Goal: Register for event/course

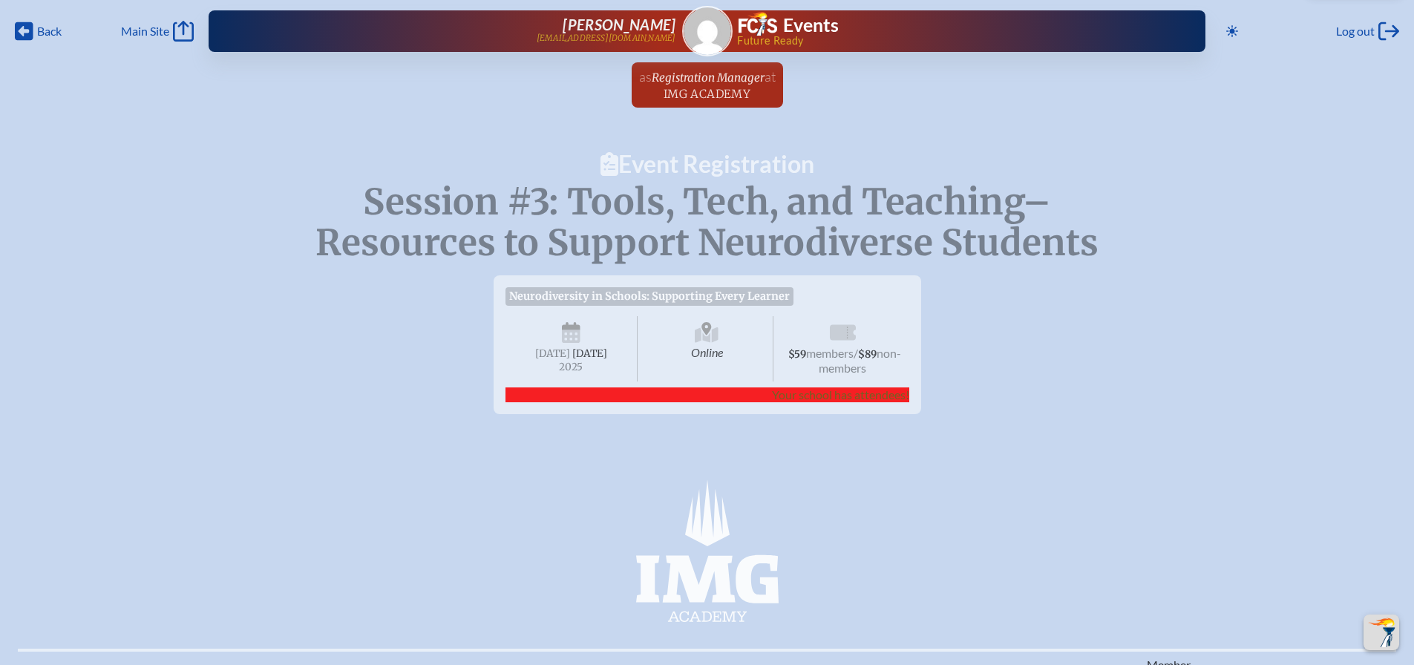
scroll to position [1856, 0]
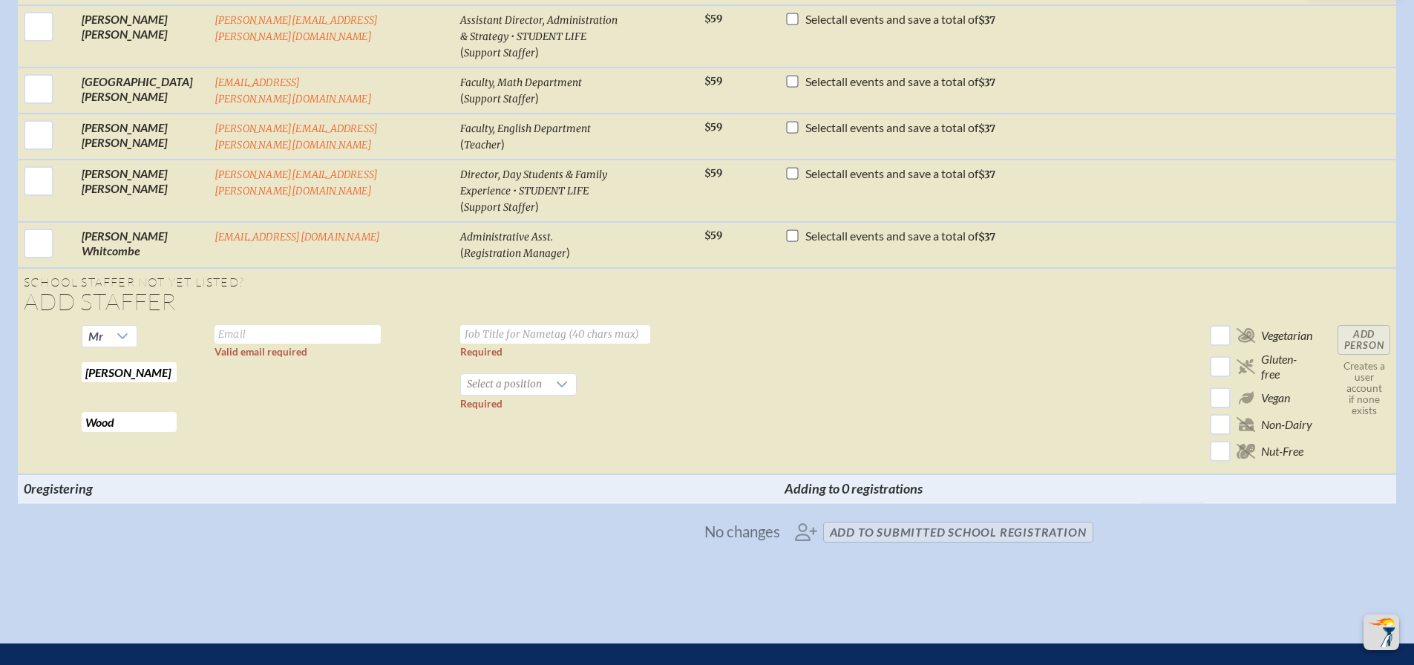
click at [323, 386] on td "Valid email required" at bounding box center [332, 396] width 246 height 155
click at [270, 325] on input "text" at bounding box center [298, 334] width 166 height 19
paste input "marlon.wood@imgacademy.com"
type input "marlon.wood@imgacademy.com"
click at [497, 325] on input "text" at bounding box center [555, 334] width 190 height 19
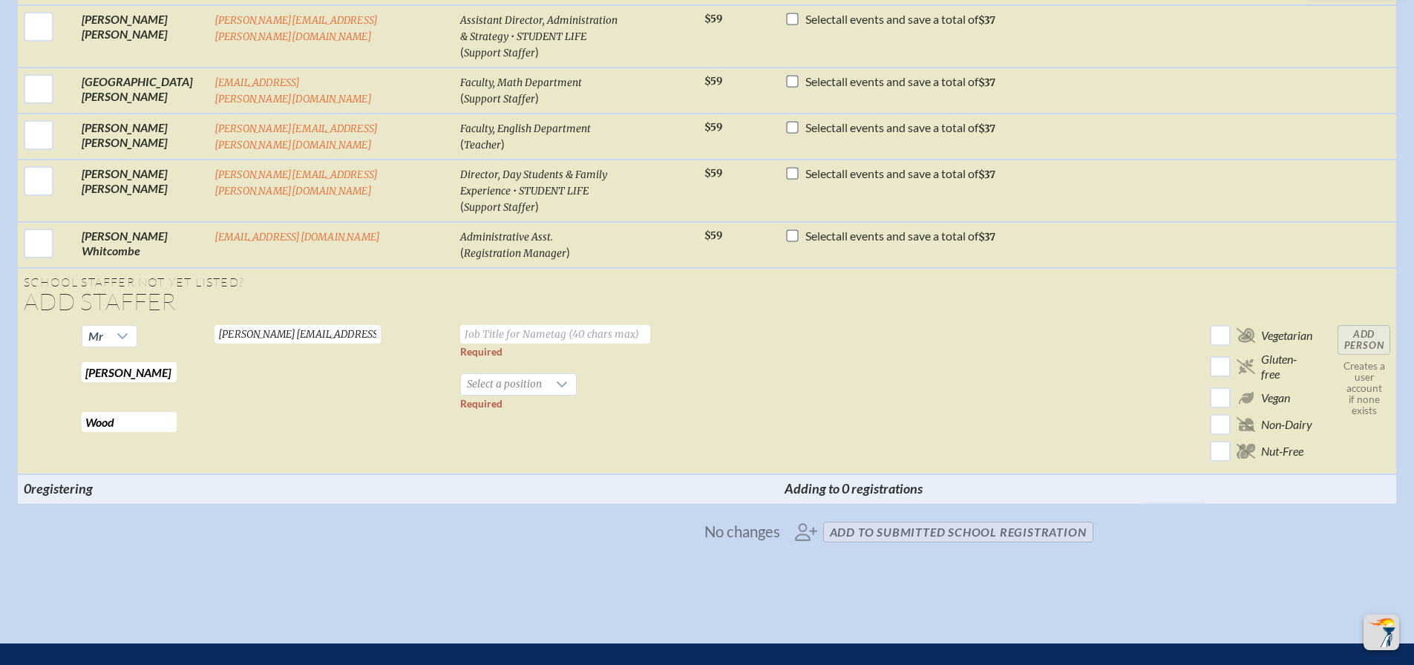
click at [509, 325] on input "text" at bounding box center [555, 334] width 190 height 19
click at [460, 326] on input "text" at bounding box center [555, 334] width 190 height 19
paste input "Faculty, LRC"
click at [548, 382] on div at bounding box center [562, 384] width 28 height 21
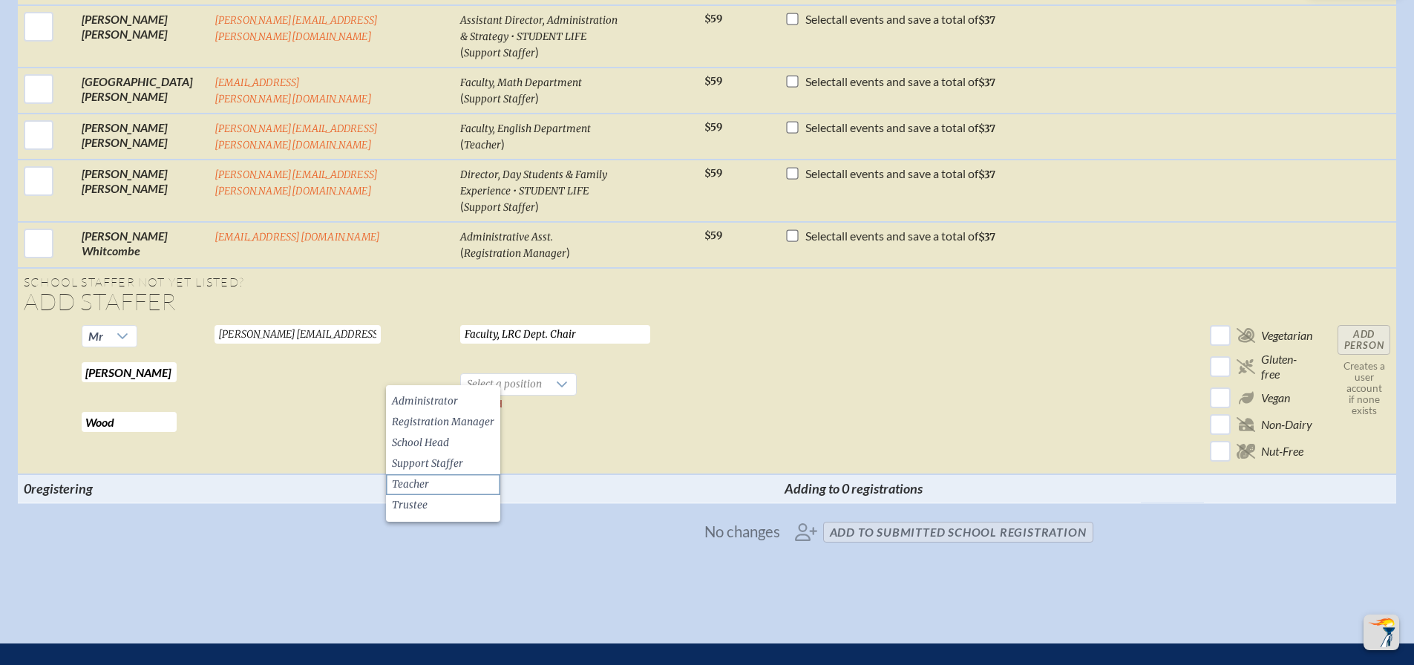
click at [465, 483] on li "Teacher" at bounding box center [443, 484] width 114 height 21
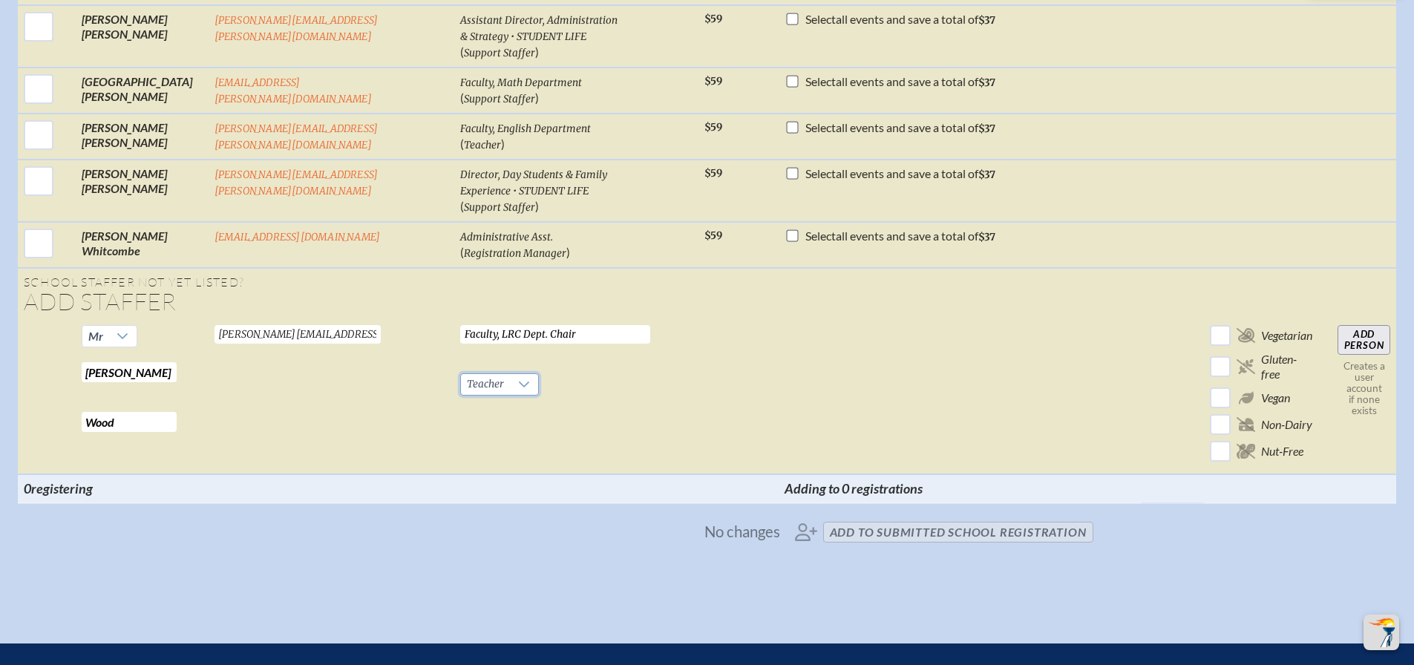
click at [578, 383] on td "Faculty, LRC Dept. Chair Required Teacher Required" at bounding box center [576, 396] width 244 height 155
click at [474, 325] on input "Faculty, LRC Dept. Chair" at bounding box center [555, 334] width 190 height 19
type input "Faculty, LRC Department Chair"
click at [829, 338] on td at bounding box center [960, 396] width 362 height 155
click at [1353, 327] on input "Add Person" at bounding box center [1364, 340] width 53 height 30
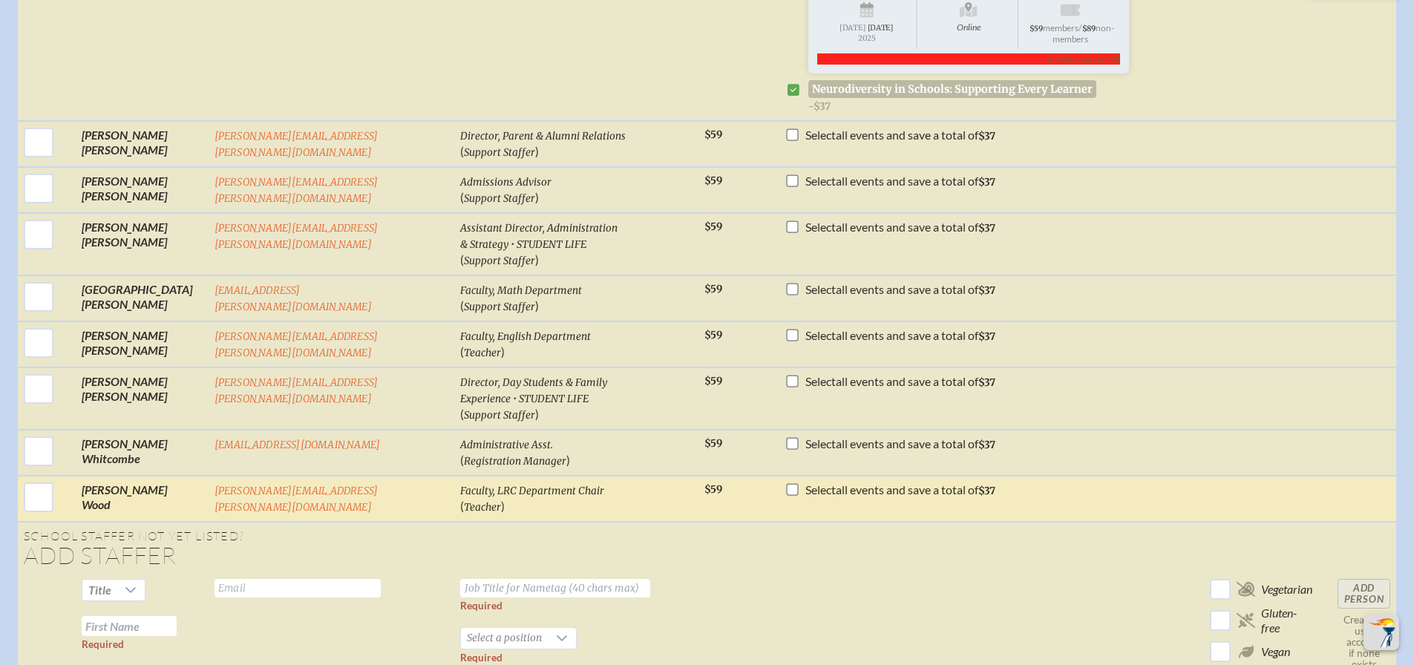
scroll to position [1633, 0]
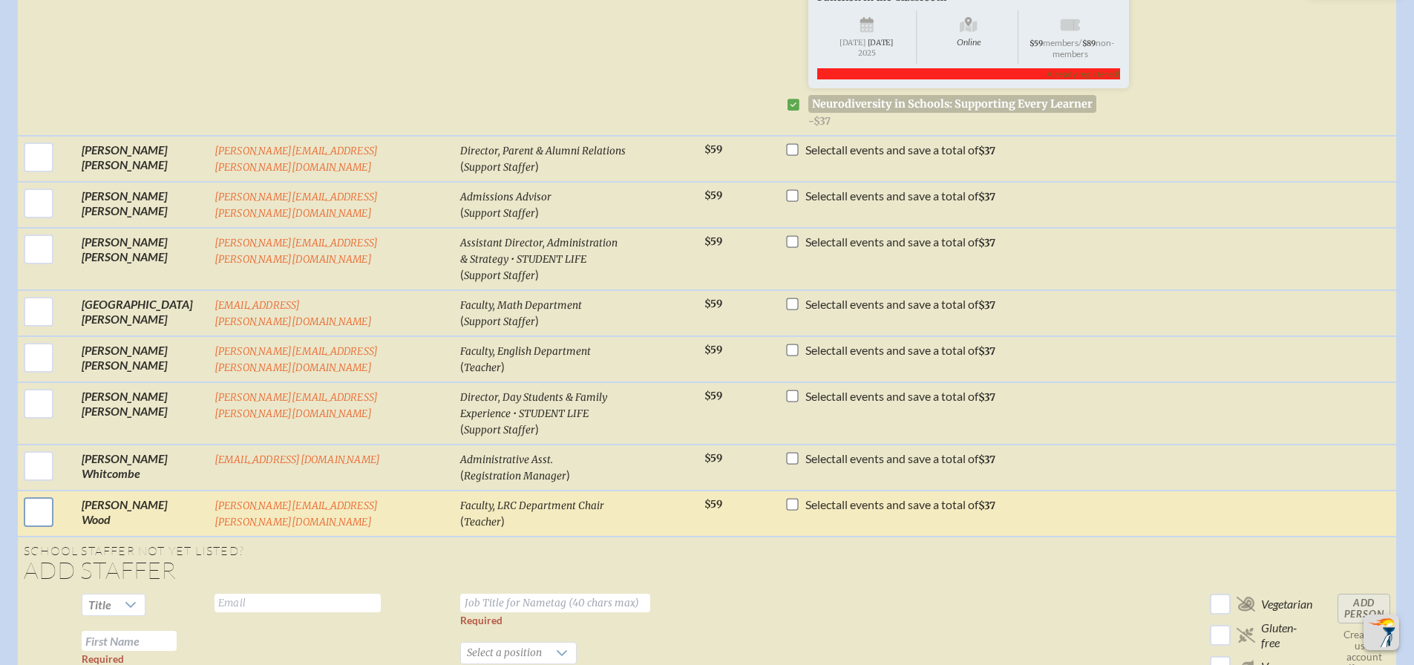
click at [44, 500] on input "checkbox" at bounding box center [38, 512] width 37 height 37
checkbox input "true"
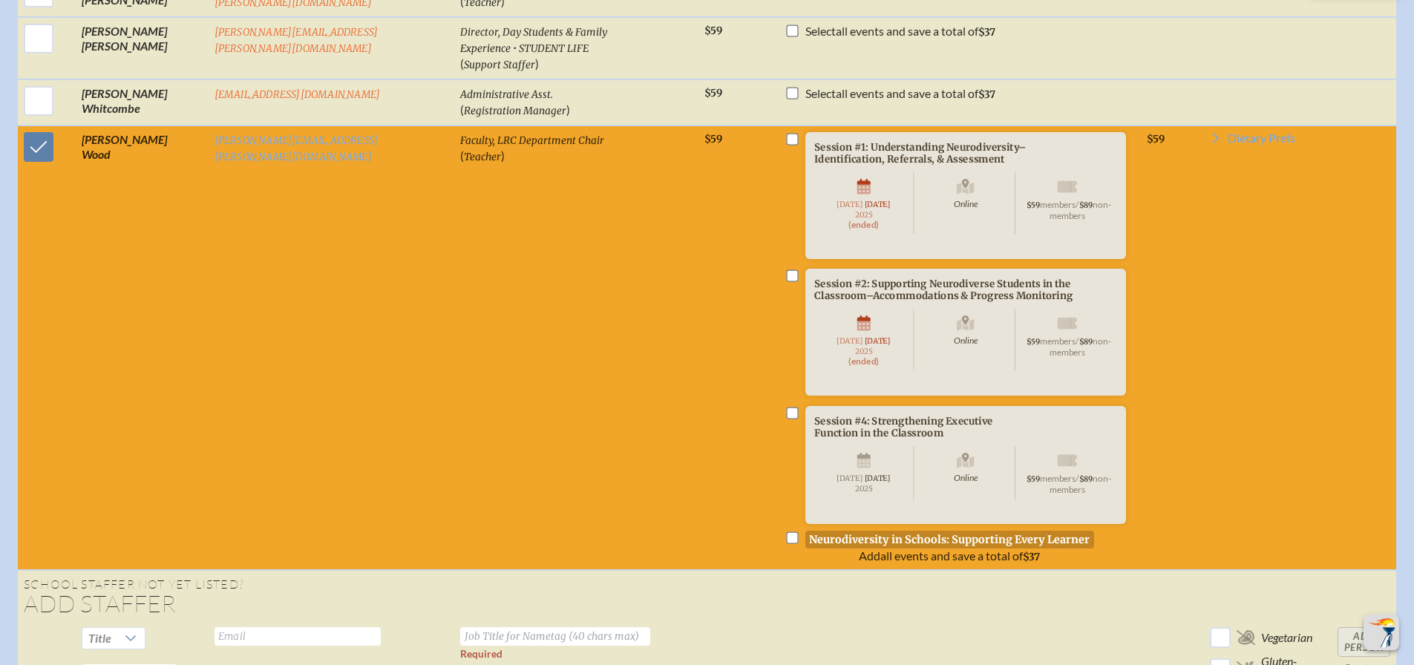
scroll to position [2004, 0]
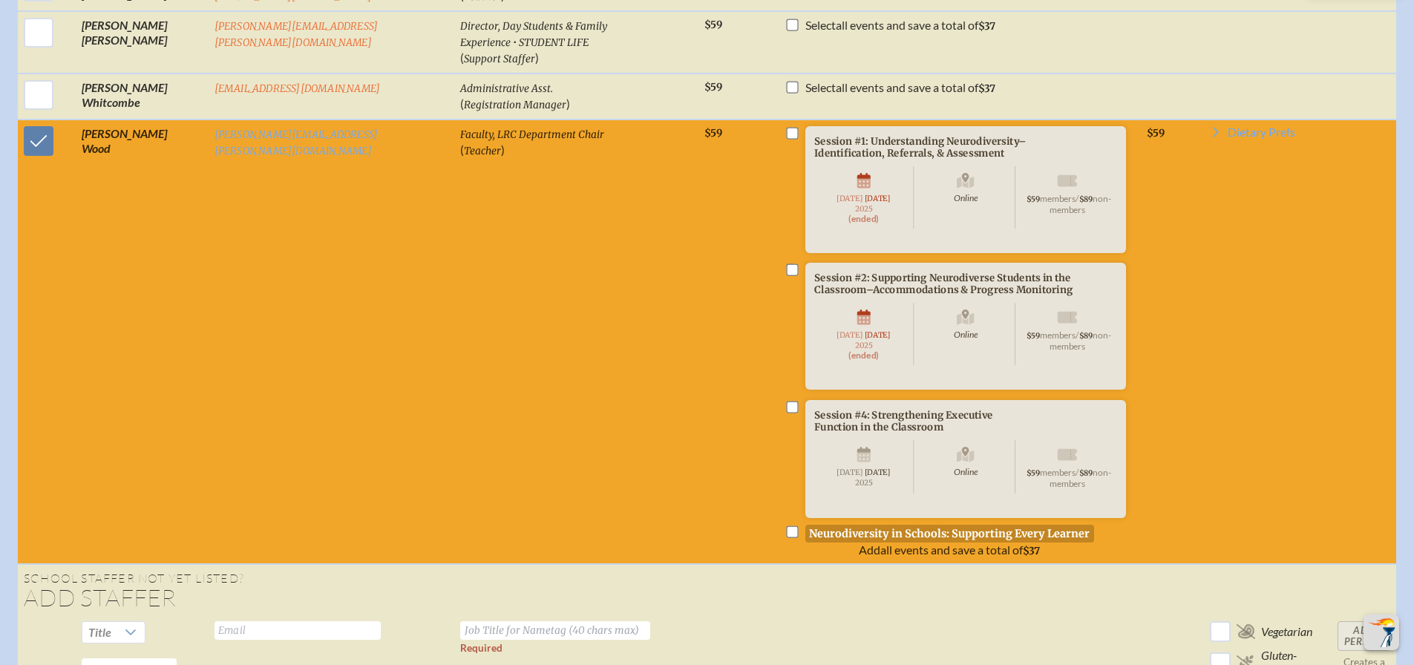
click at [787, 537] on input "checkbox" at bounding box center [793, 532] width 12 height 12
checkbox input "true"
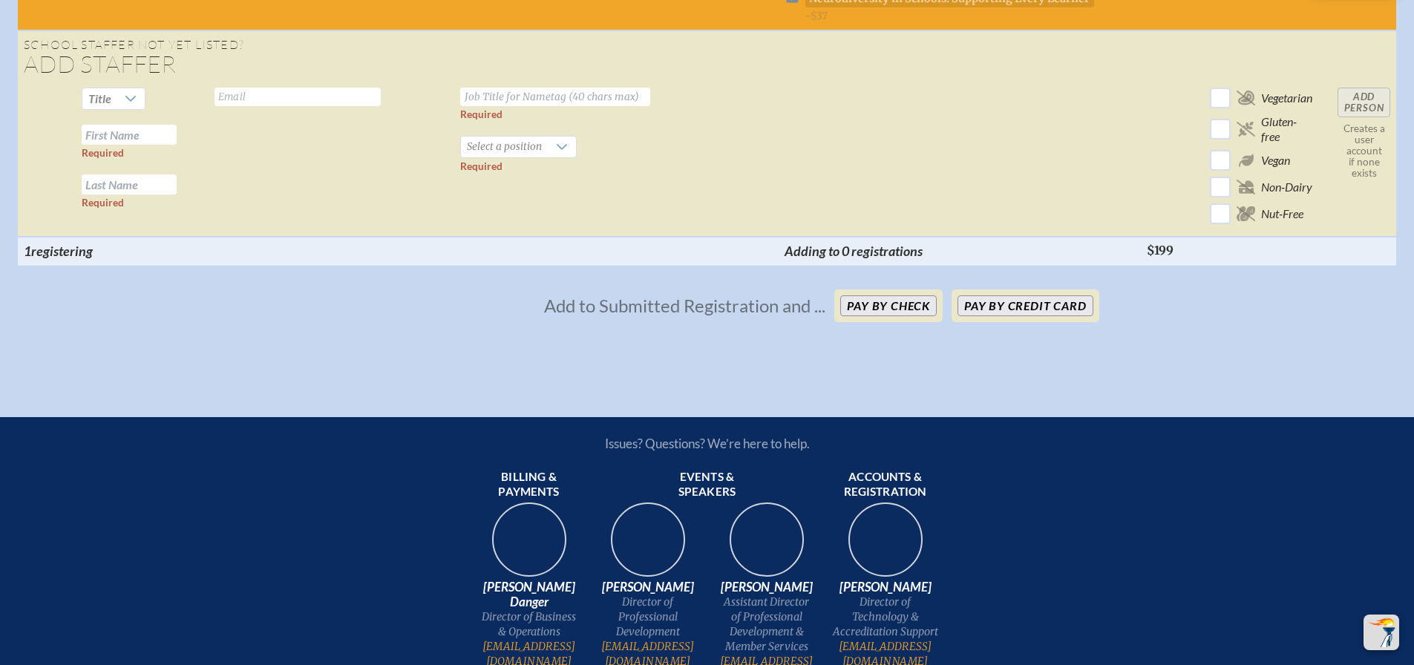
scroll to position [2598, 0]
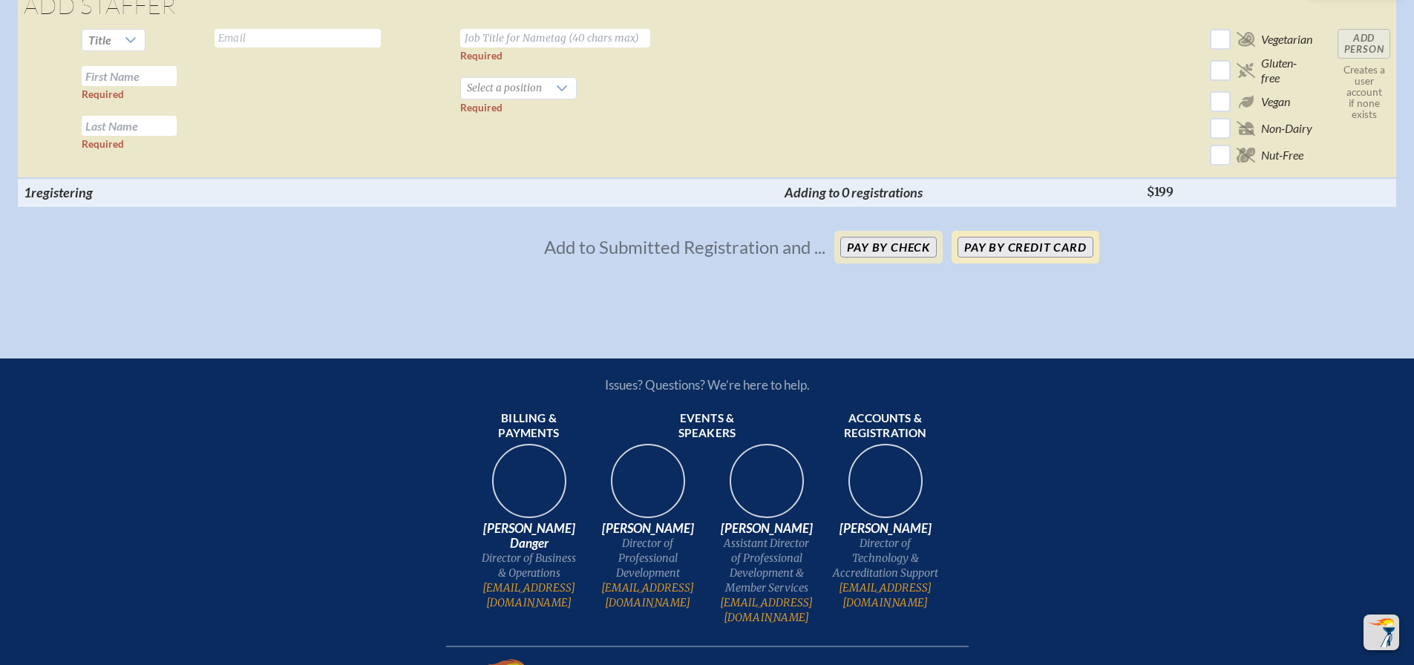
click at [1042, 258] on button "Pay by Credit Card" at bounding box center [1025, 247] width 135 height 21
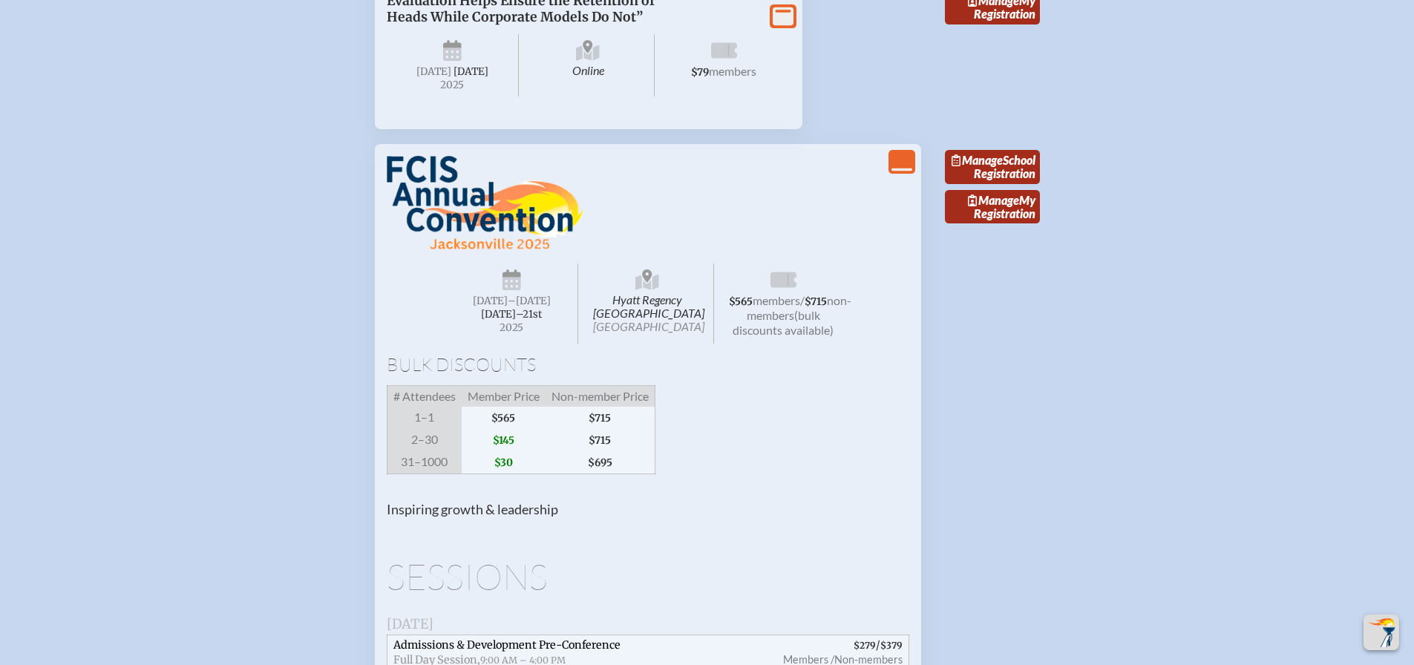
scroll to position [1188, 0]
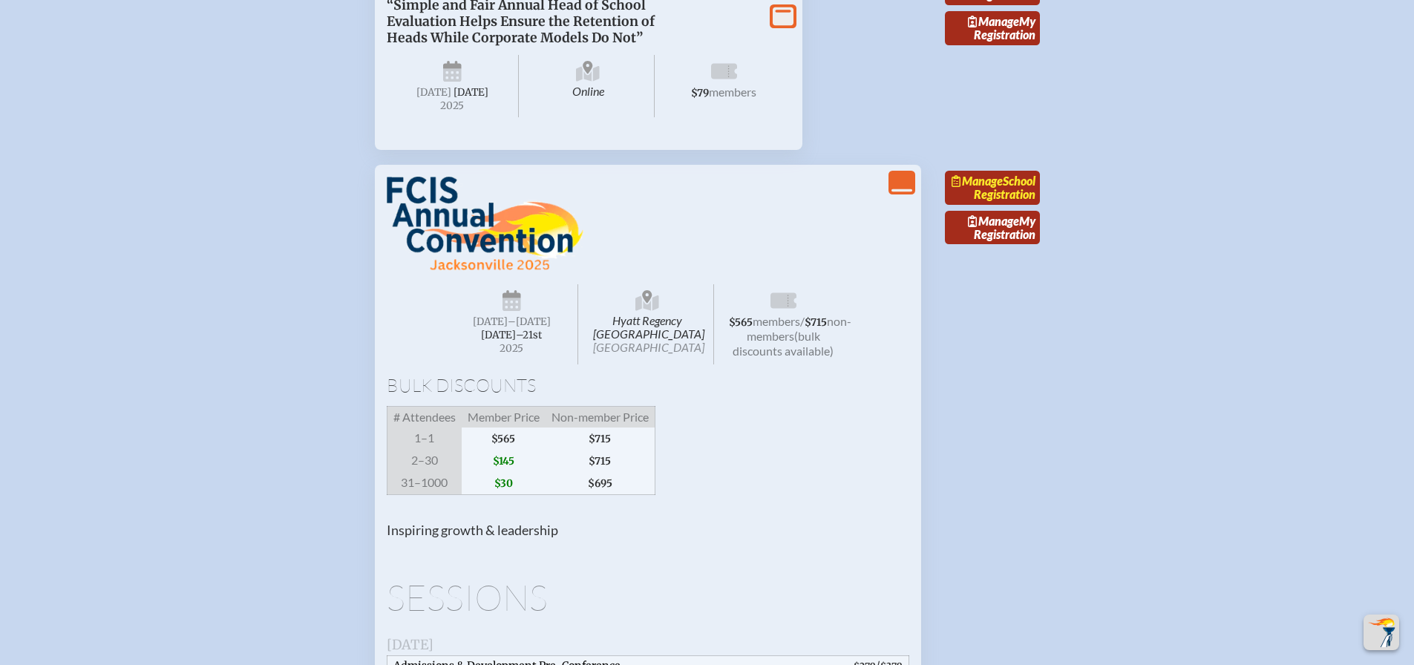
click at [1014, 205] on link "Manage School Registration" at bounding box center [992, 188] width 95 height 34
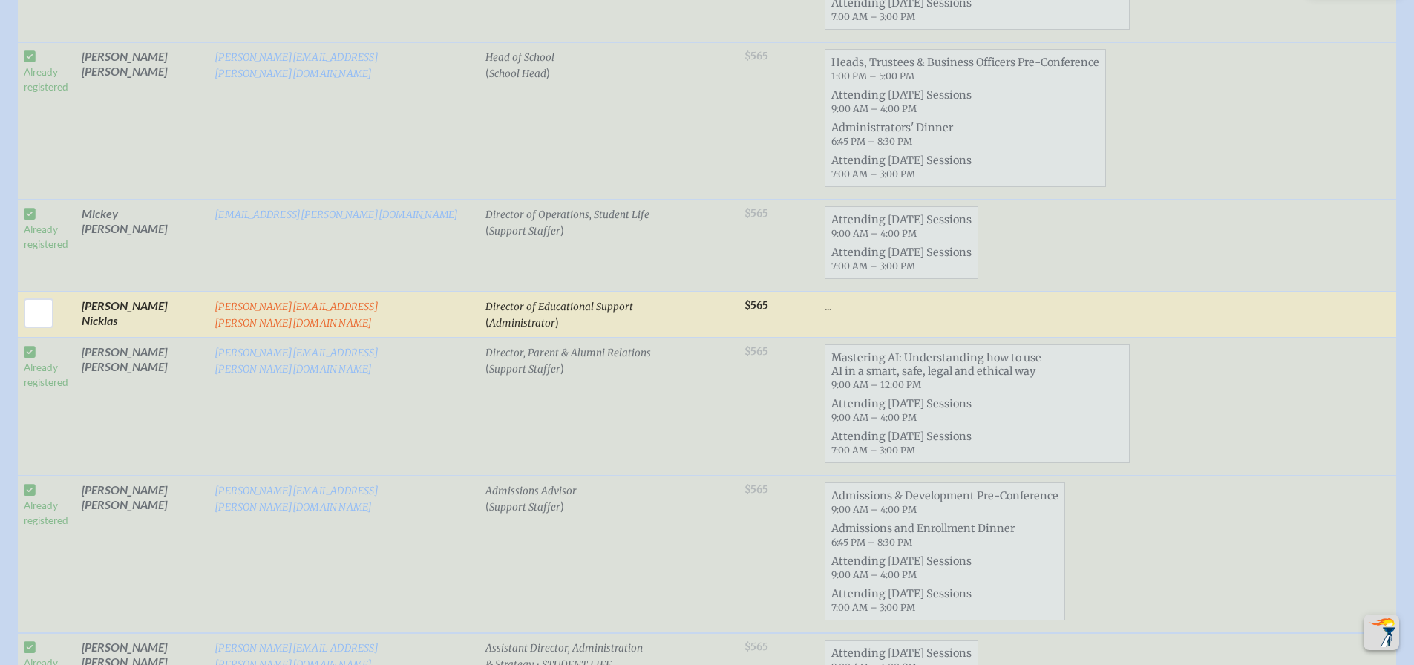
scroll to position [1757, 0]
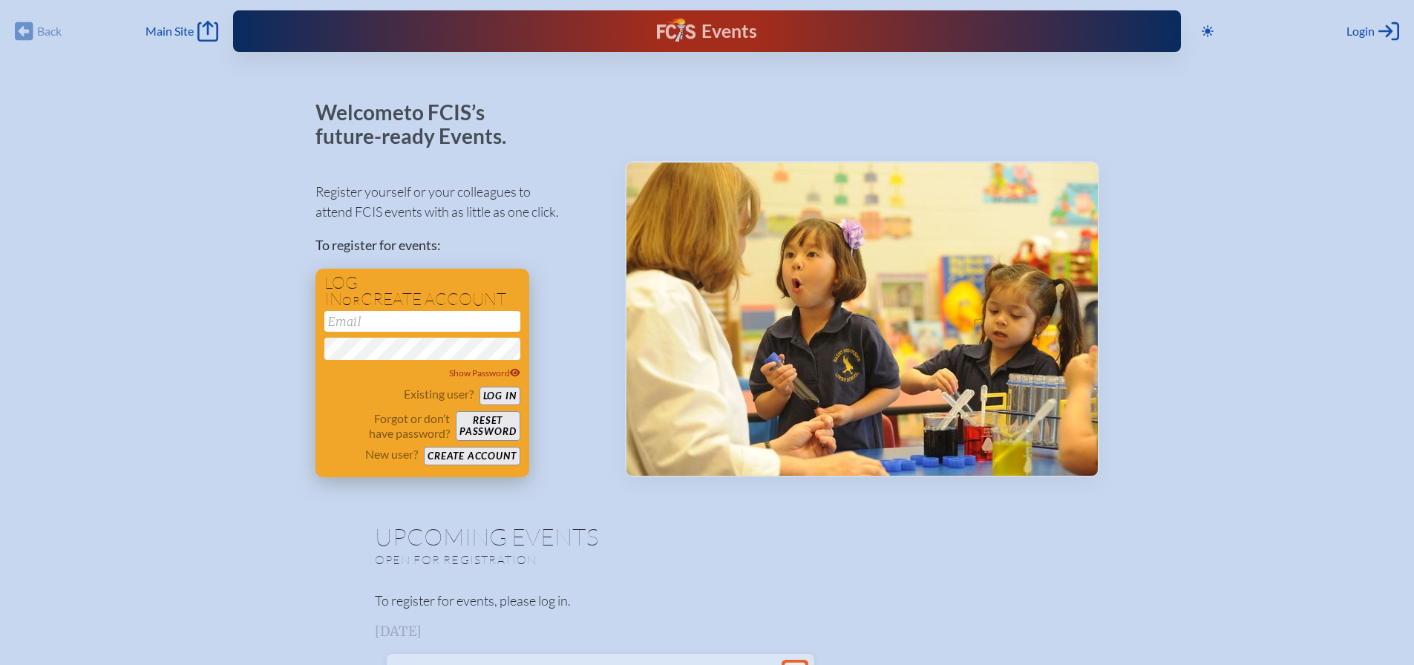
type input "[EMAIL_ADDRESS][DOMAIN_NAME]"
click at [501, 393] on button "Log in" at bounding box center [500, 396] width 41 height 19
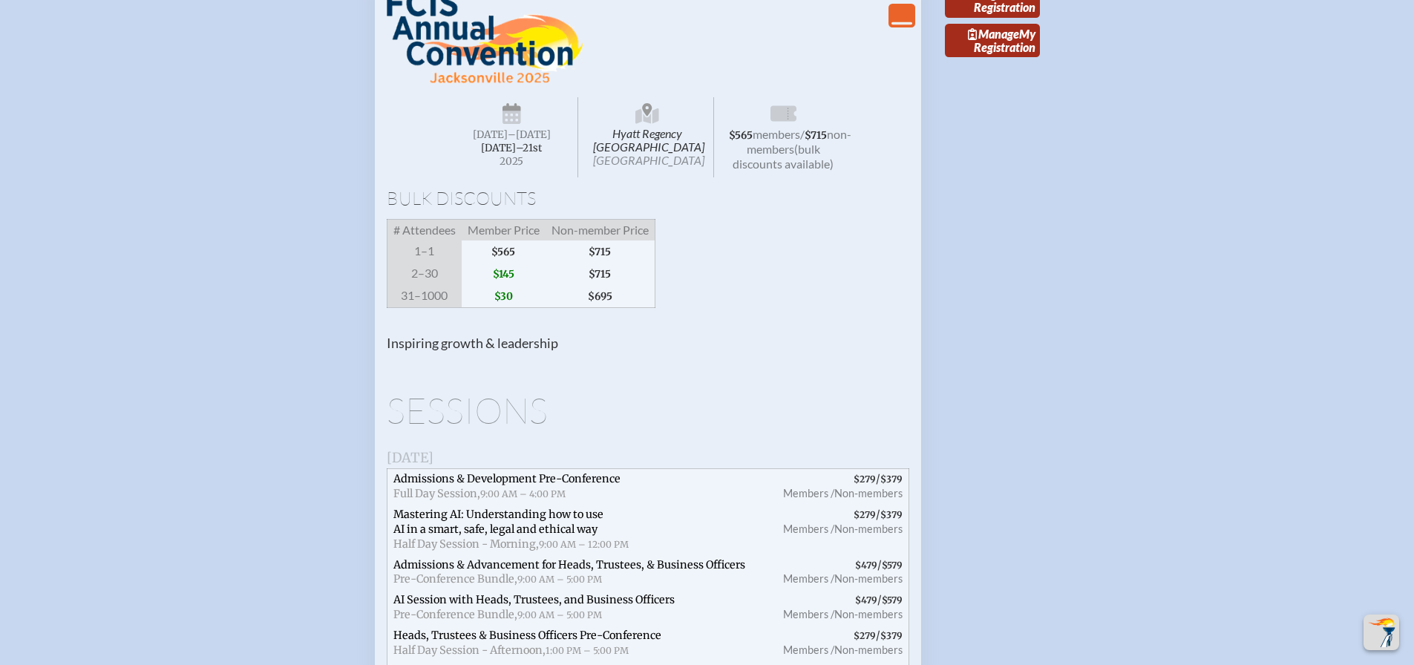
scroll to position [1336, 0]
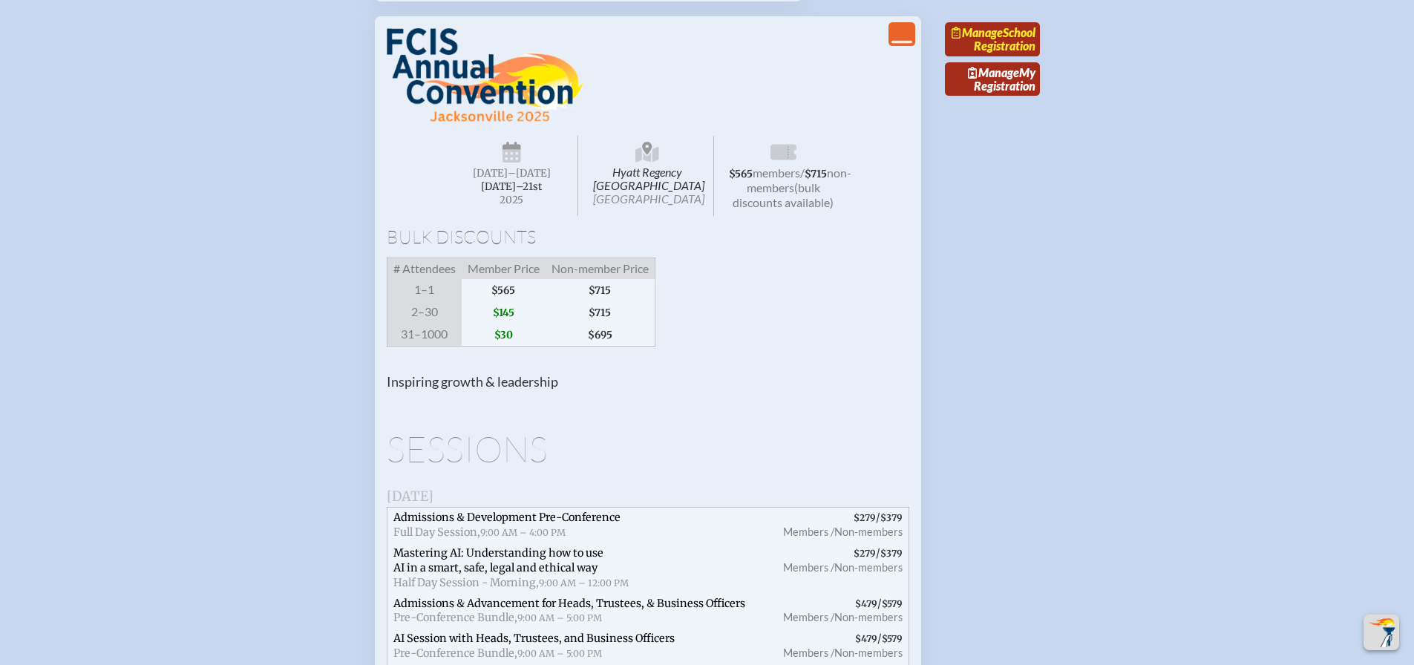
click at [1009, 56] on link "Manage School Registration" at bounding box center [992, 39] width 95 height 34
